Goal: Task Accomplishment & Management: Use online tool/utility

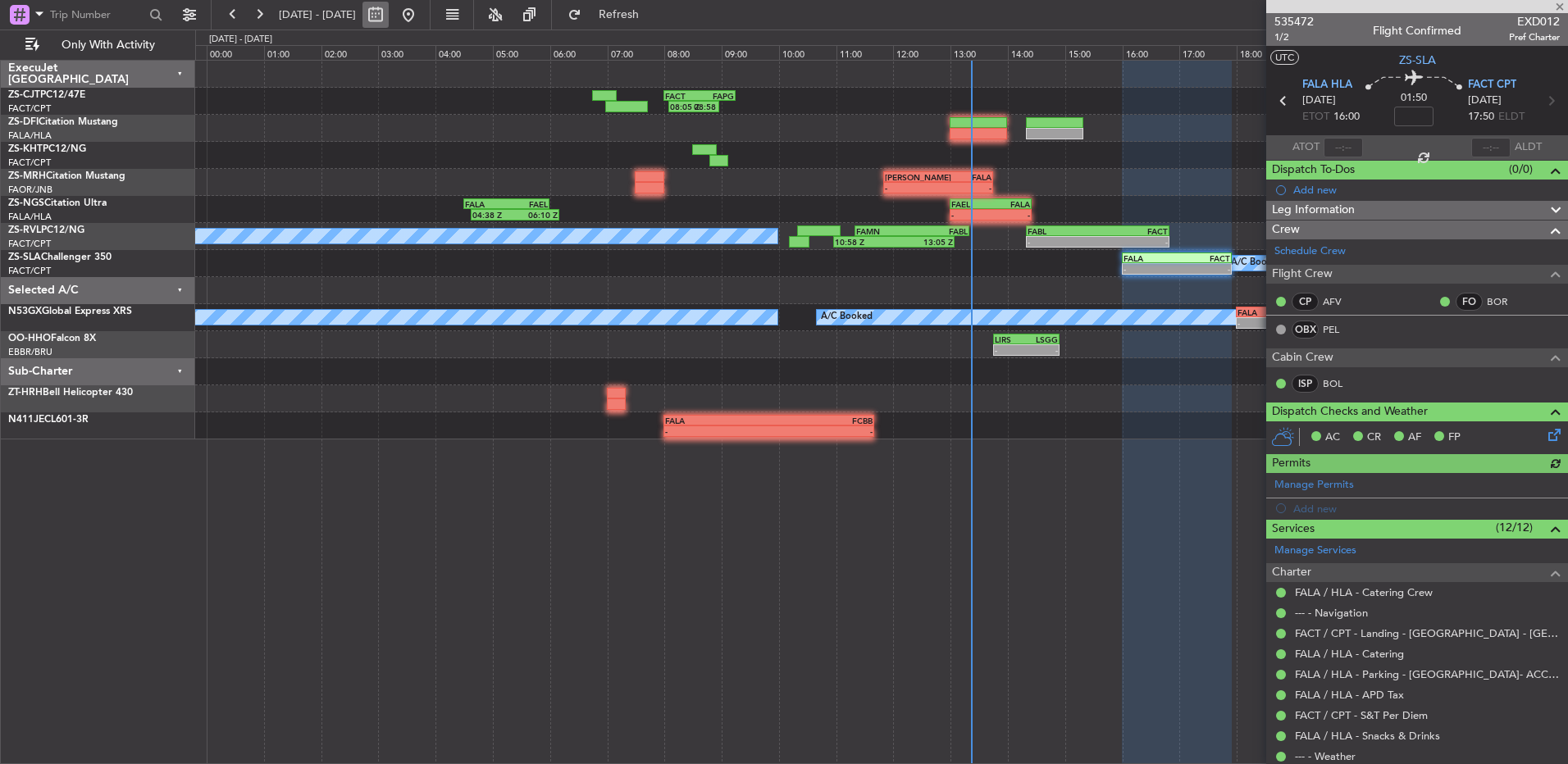
click at [389, 18] on button at bounding box center [375, 14] width 26 height 26
select select "8"
select select "2025"
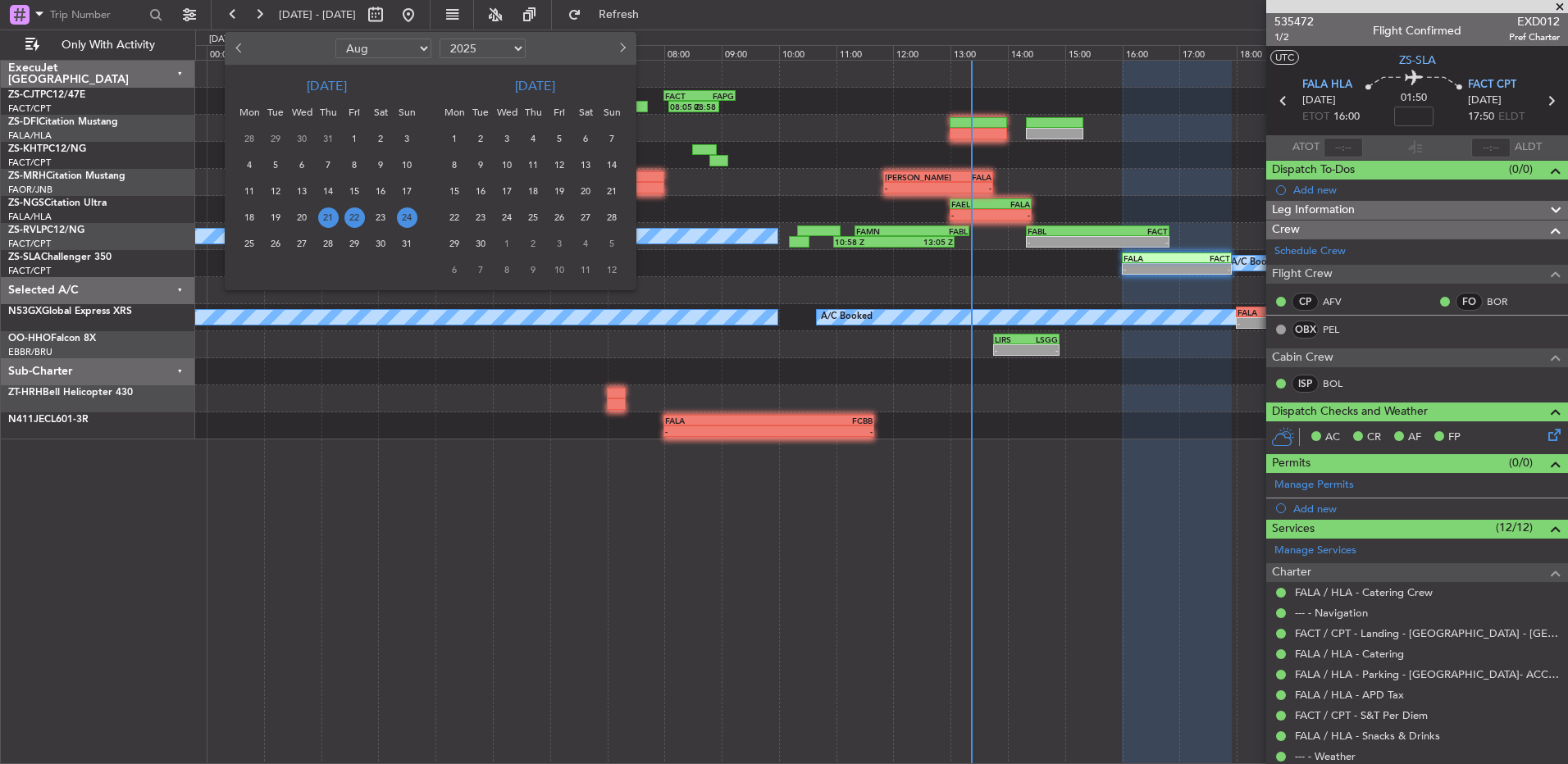
click at [402, 216] on span "24" at bounding box center [407, 217] width 20 height 20
click at [404, 216] on span "24" at bounding box center [407, 217] width 20 height 20
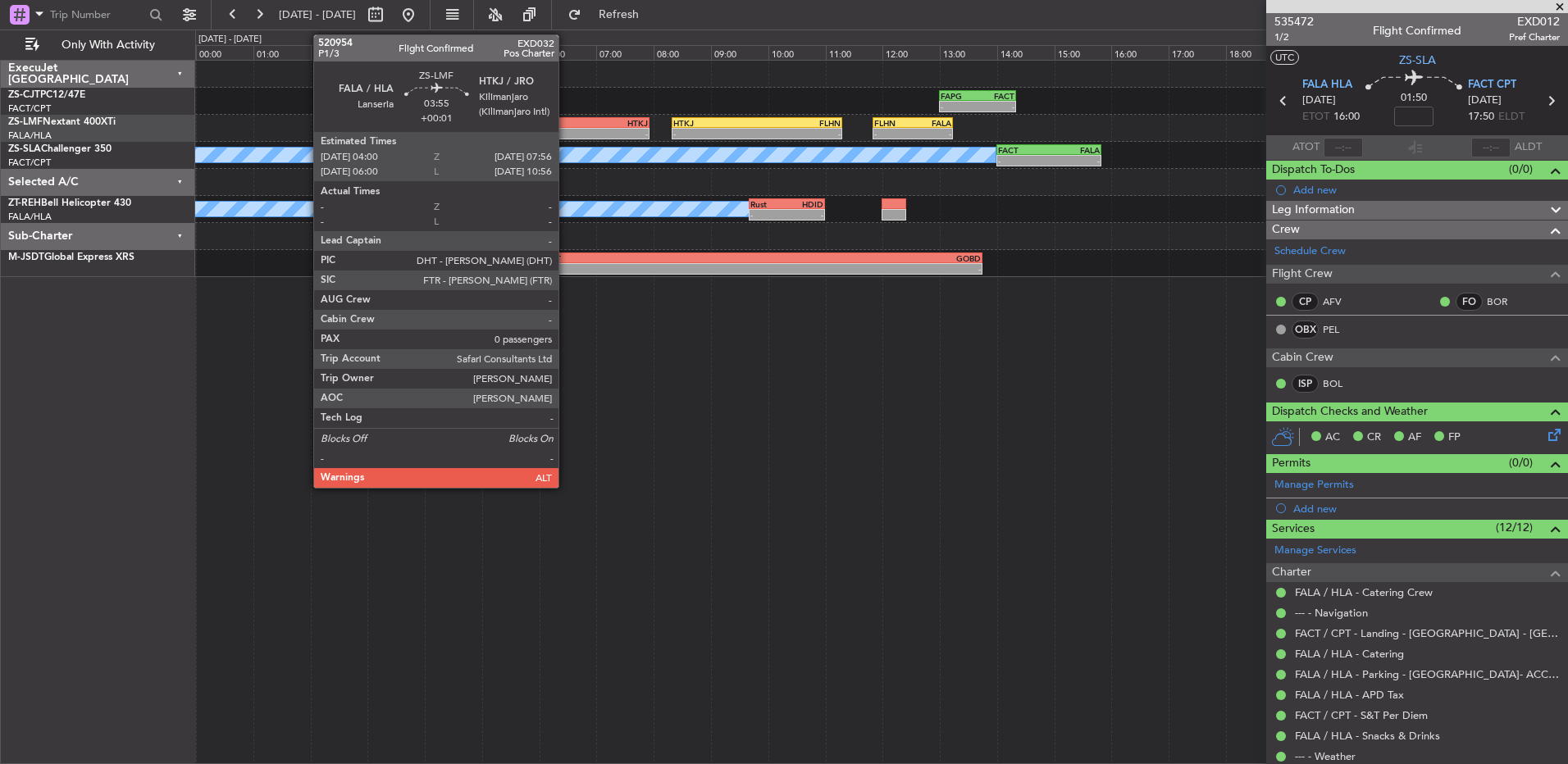
click at [566, 126] on div "HTKJ" at bounding box center [592, 123] width 110 height 10
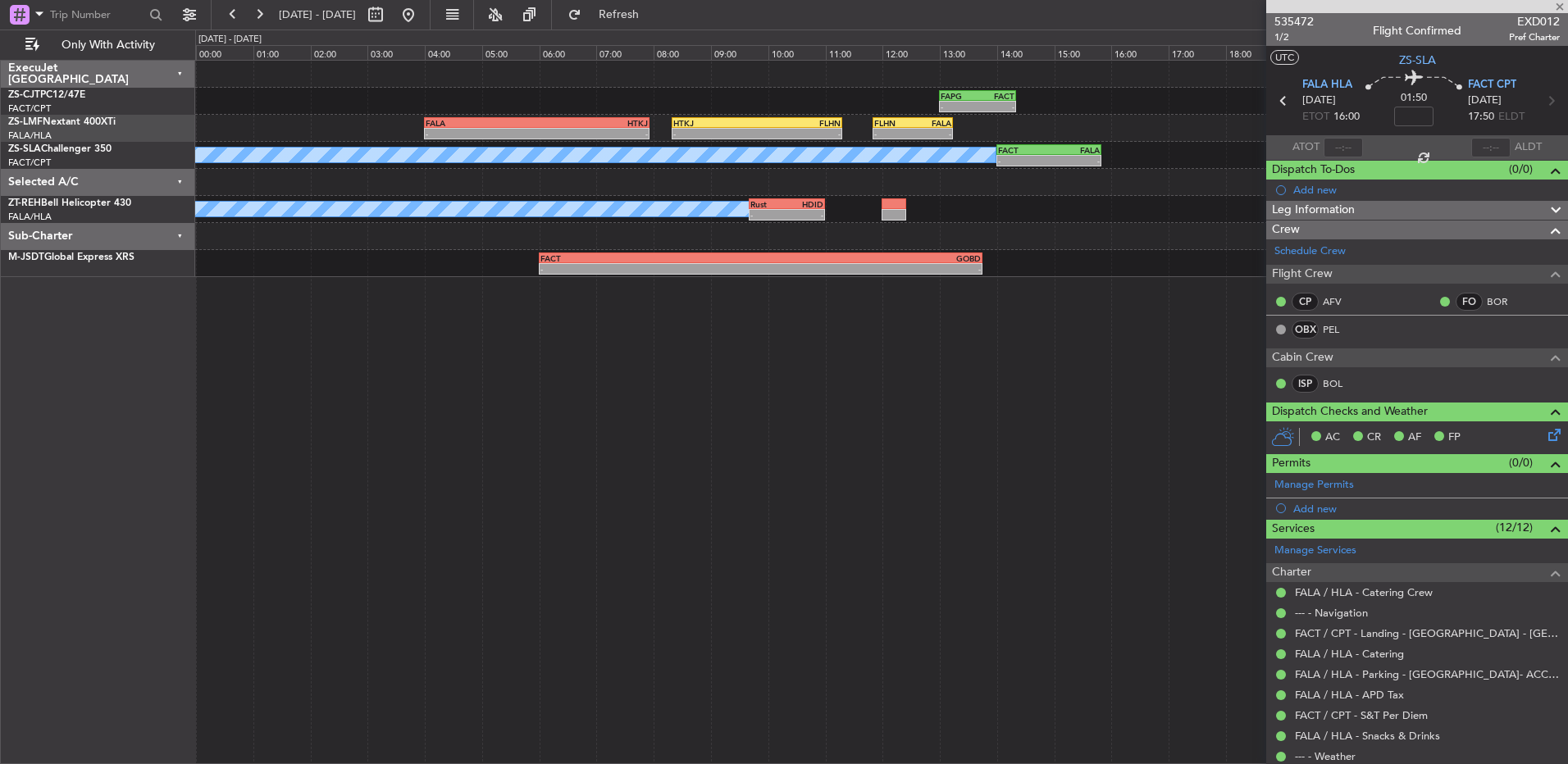
type input "+00:01"
type input "0"
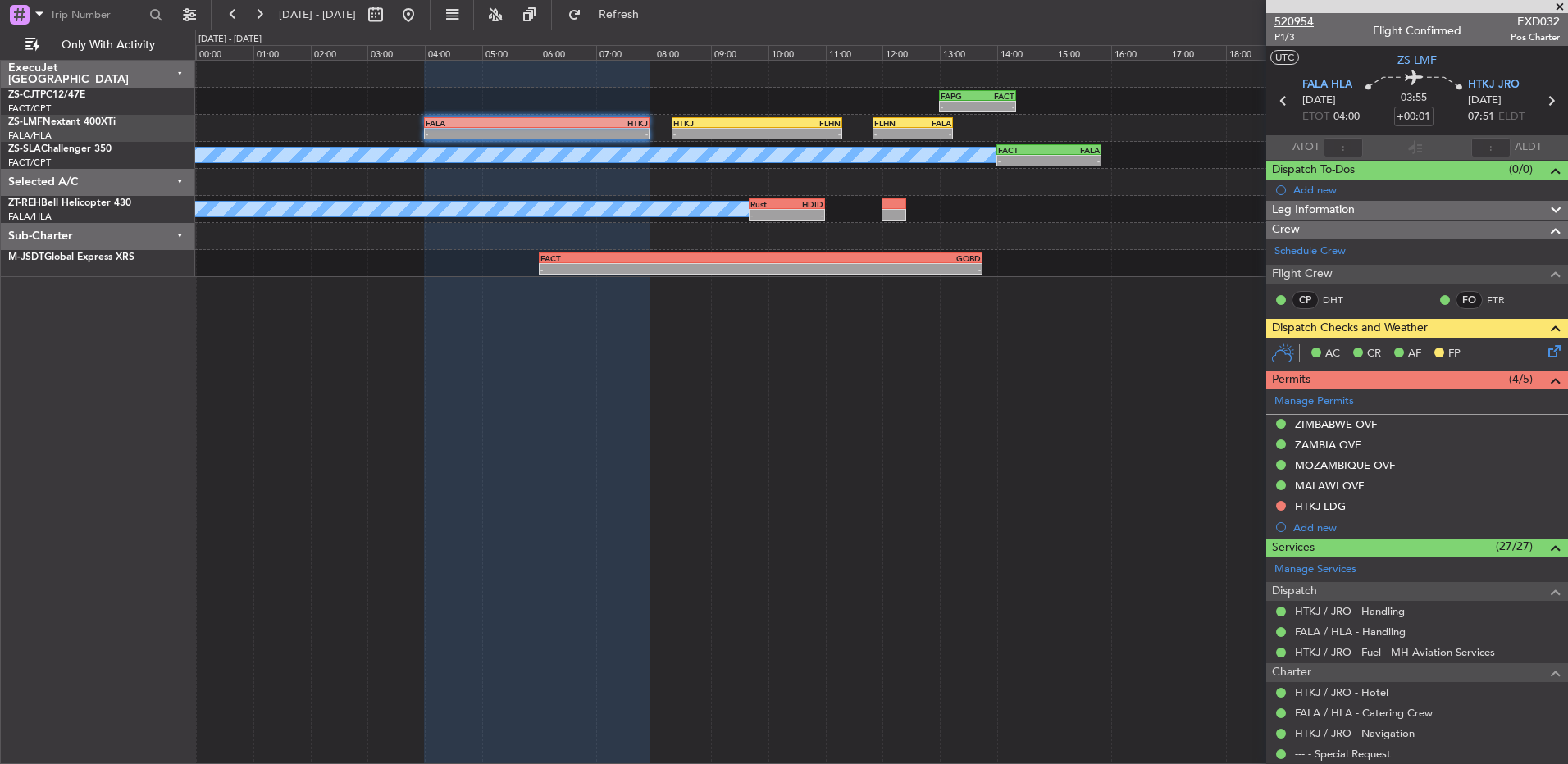
click at [1290, 16] on span "520954" at bounding box center [1294, 21] width 39 height 17
click at [226, 18] on button at bounding box center [233, 14] width 26 height 26
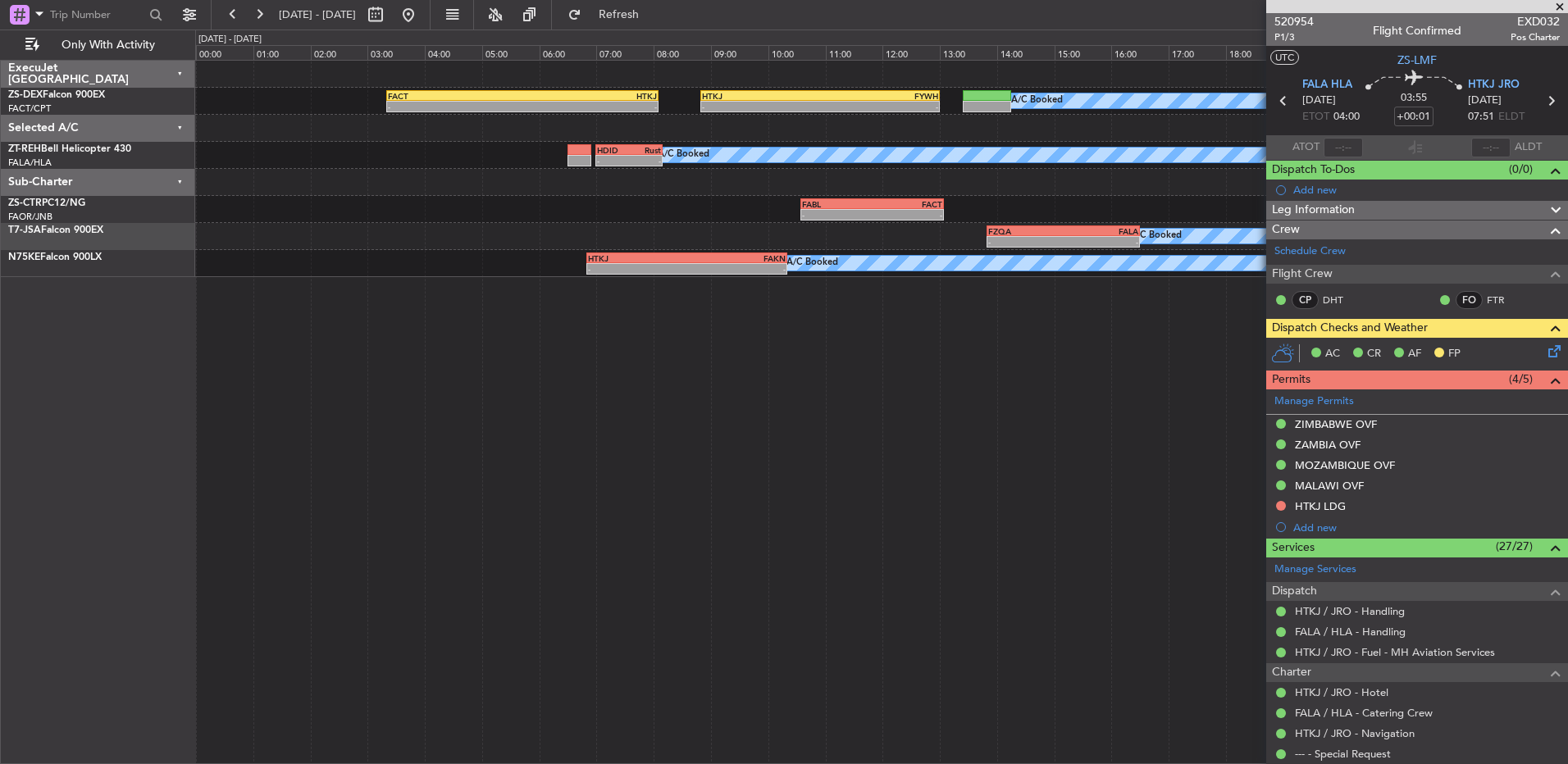
click at [1565, 4] on span at bounding box center [1560, 7] width 16 height 14
